Goal: Navigation & Orientation: Find specific page/section

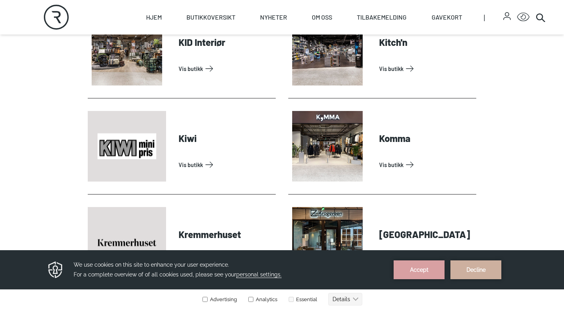
scroll to position [1168, 0]
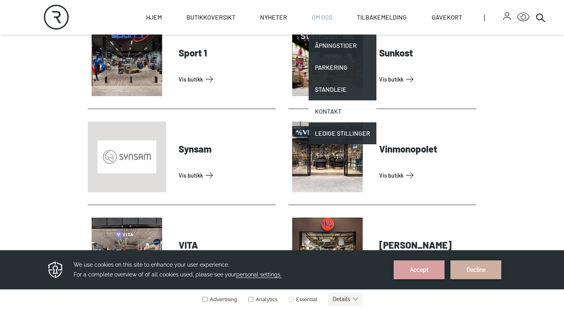
scroll to position [2342, 0]
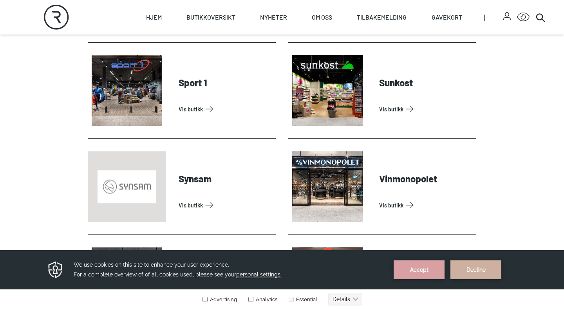
click at [388, 207] on link "Vis butikk" at bounding box center [426, 205] width 94 height 13
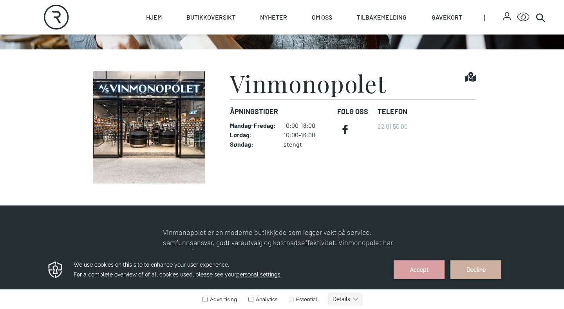
scroll to position [178, 0]
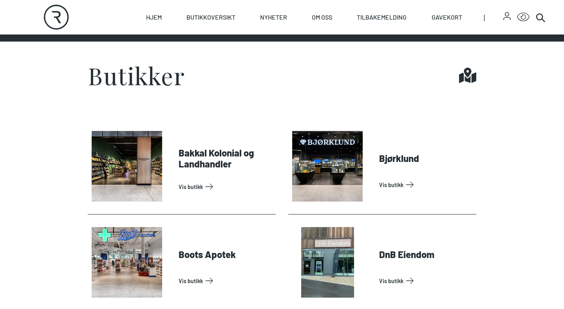
scroll to position [297, 0]
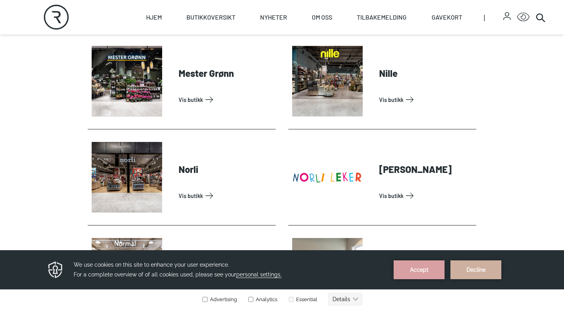
scroll to position [1489, 0]
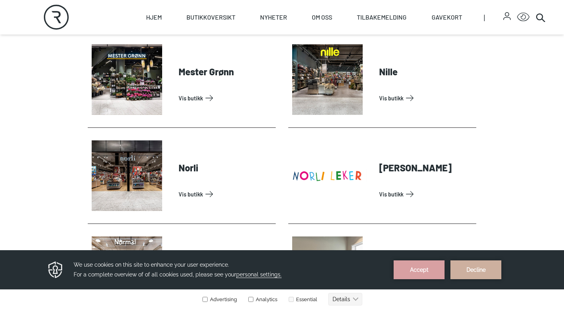
click at [508, 143] on section "Bakkal Kolonial og Landhandler Vis butikk Bjørklund Vis butikk Boots Apotek Vis…" at bounding box center [282, 86] width 564 height 2431
click at [505, 119] on section "Bakkal Kolonial og Landhandler Vis butikk Bjørklund Vis butikk Boots Apotek Vis…" at bounding box center [282, 86] width 564 height 2431
click at [505, 146] on section "Bakkal Kolonial og Landhandler Vis butikk Bjørklund Vis butikk Boots Apotek Vis…" at bounding box center [282, 86] width 564 height 2431
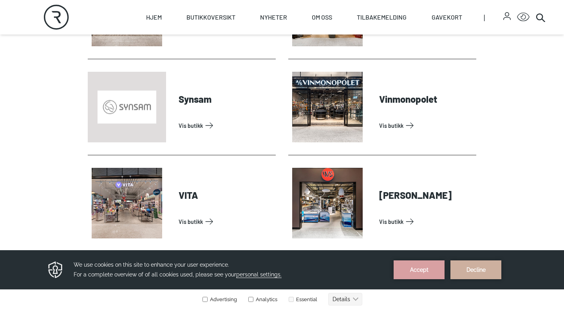
scroll to position [2240, 0]
